Goal: Information Seeking & Learning: Learn about a topic

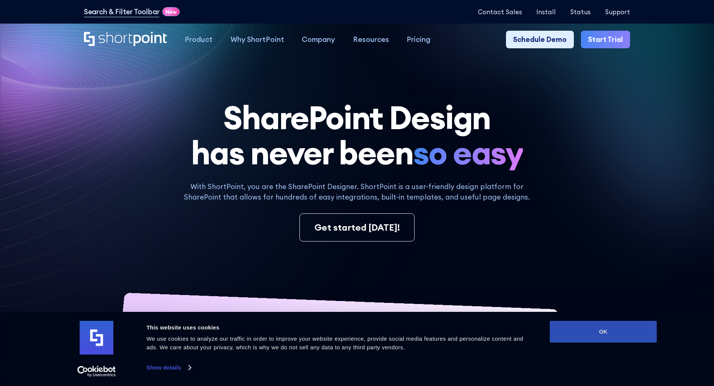
click at [577, 339] on button "OK" at bounding box center [603, 332] width 107 height 22
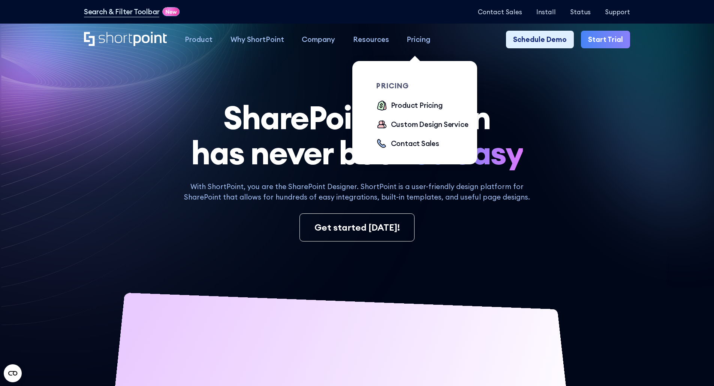
click at [416, 43] on div "Pricing" at bounding box center [418, 39] width 24 height 11
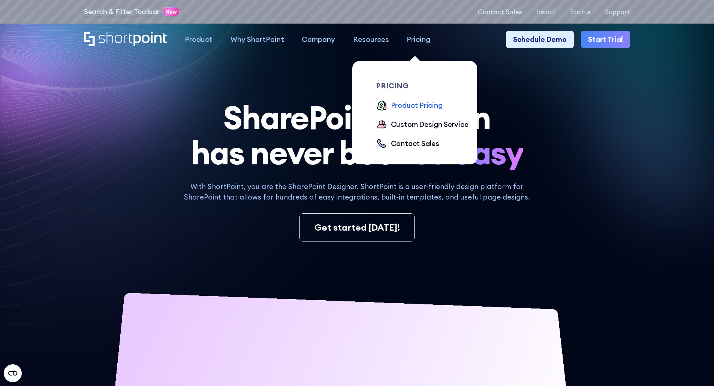
click at [424, 107] on div "Product Pricing" at bounding box center [417, 105] width 52 height 11
